Goal: Information Seeking & Learning: Learn about a topic

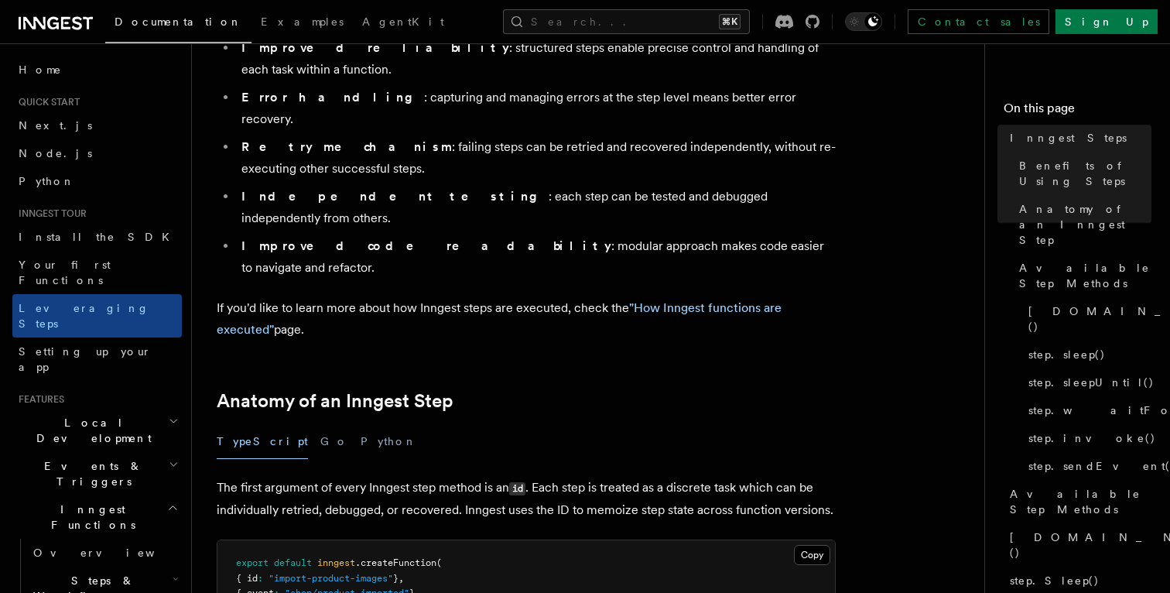
click at [536, 390] on h2 "Anatomy of an Inngest Step" at bounding box center [526, 401] width 619 height 22
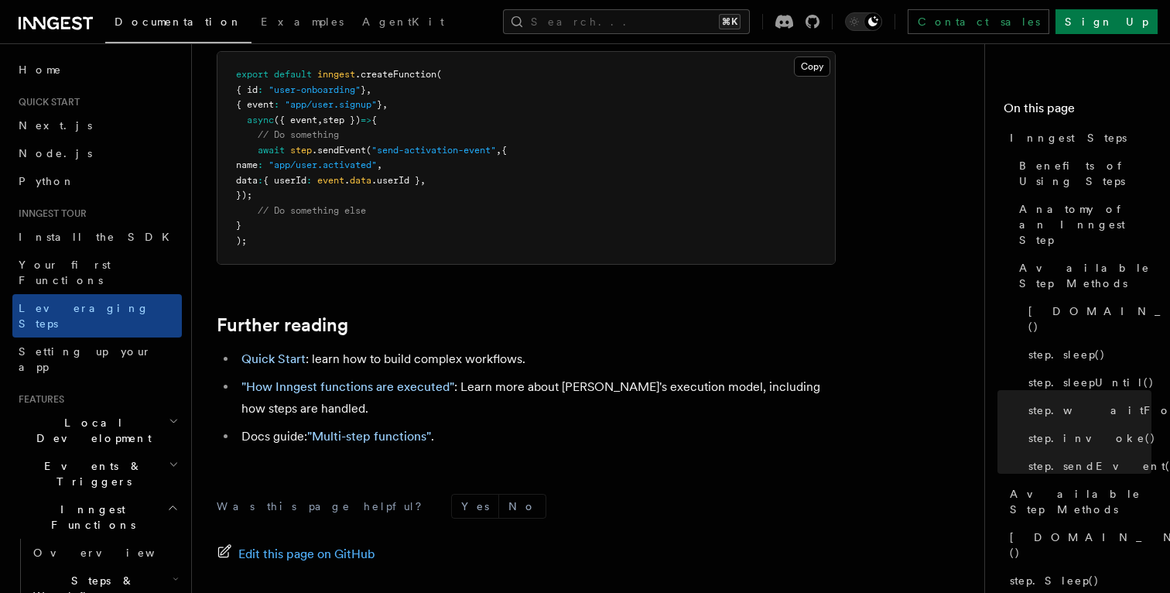
scroll to position [3439, 0]
click at [515, 378] on li ""How Inngest functions are executed" : Learn more about Inngest's execution mod…" at bounding box center [536, 399] width 599 height 43
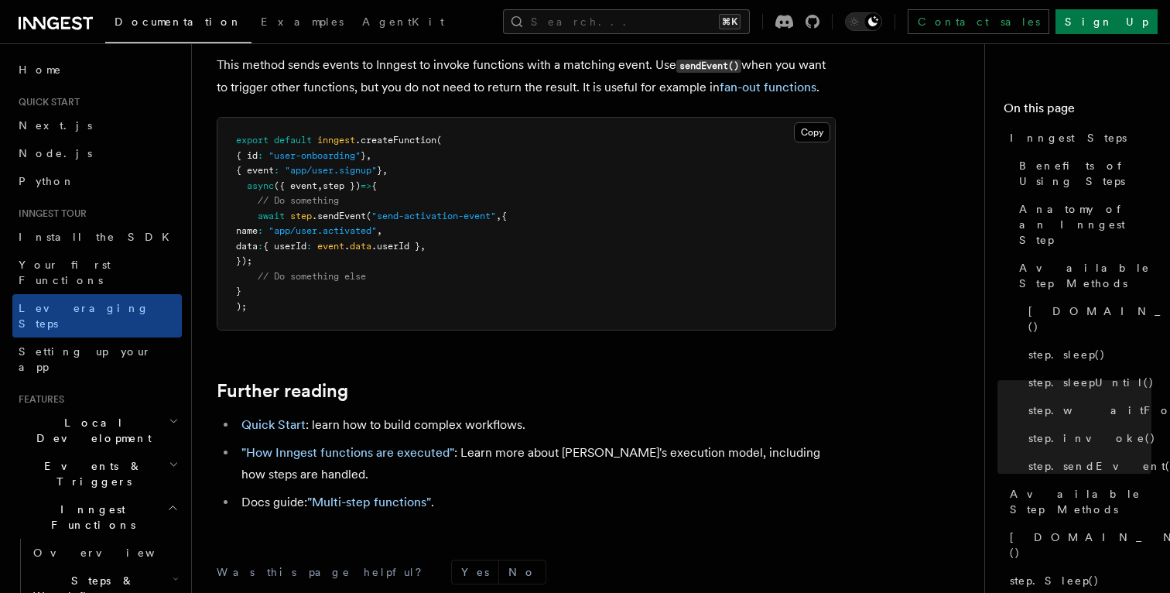
scroll to position [3393, 0]
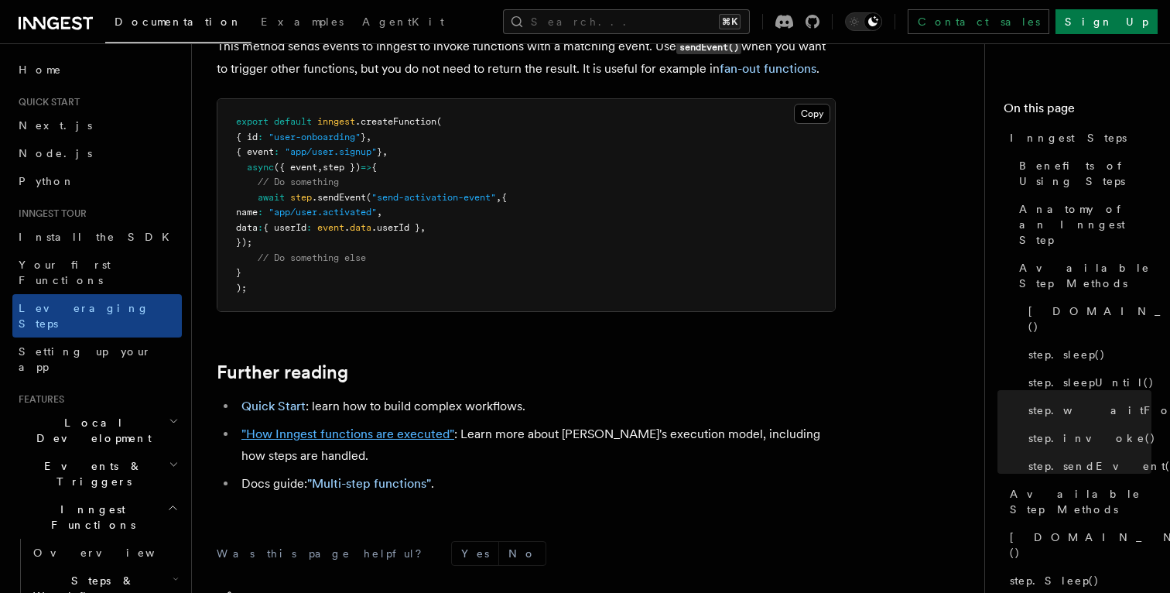
click at [404, 426] on link ""How Inngest functions are executed"" at bounding box center [347, 433] width 213 height 15
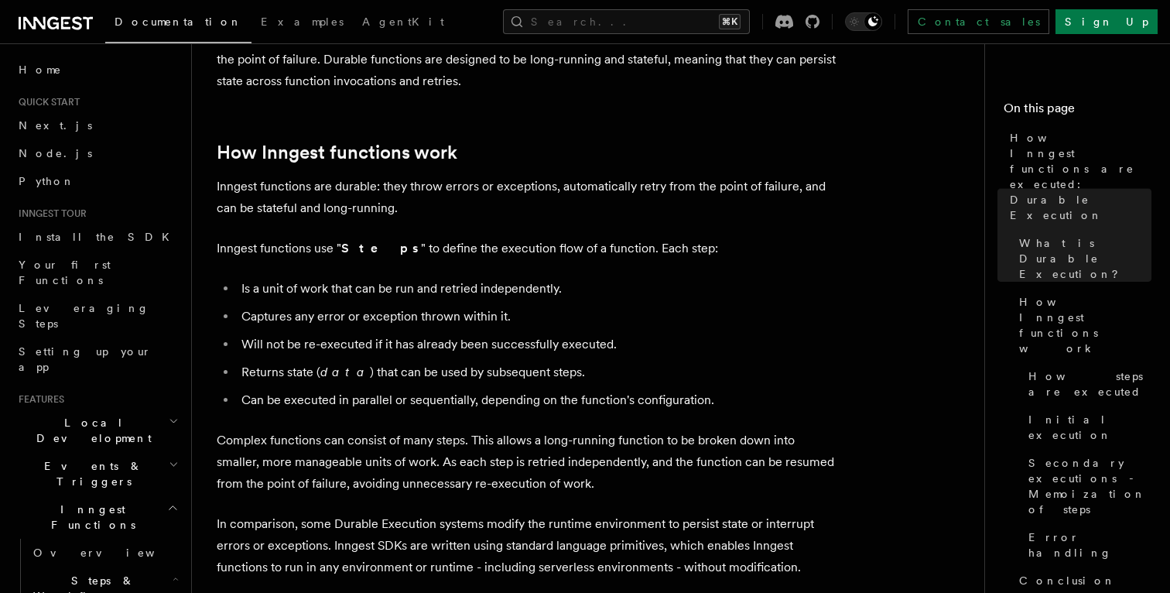
scroll to position [604, 0]
